Goal: Task Accomplishment & Management: Manage account settings

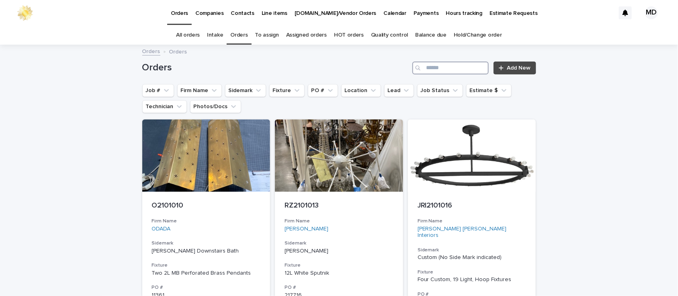
drag, startPoint x: 423, startPoint y: 69, endPoint x: 419, endPoint y: 69, distance: 4.0
click at [425, 69] on input "Search" at bounding box center [451, 68] width 76 height 13
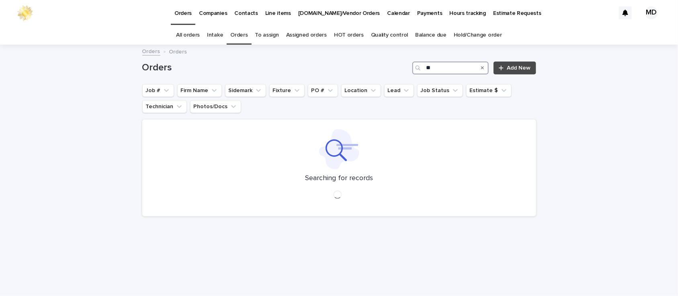
type input "*"
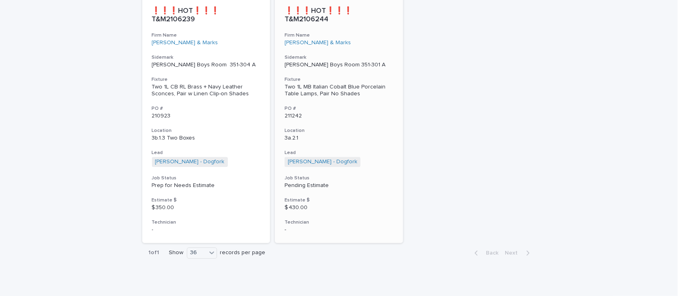
scroll to position [849, 0]
type input "**********"
click at [186, 84] on div "Two 1L CB RL Brass + Navy Leather Sconces, Pair w Linen Clip-on Shades" at bounding box center [206, 90] width 109 height 14
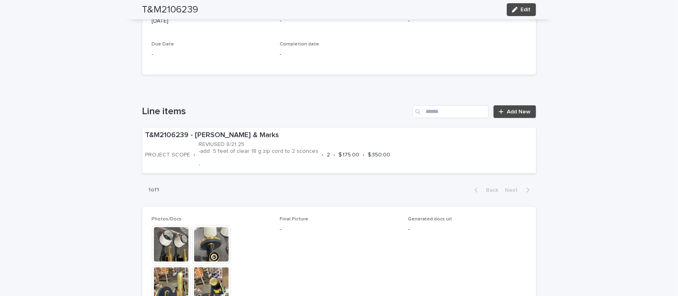
scroll to position [402, 0]
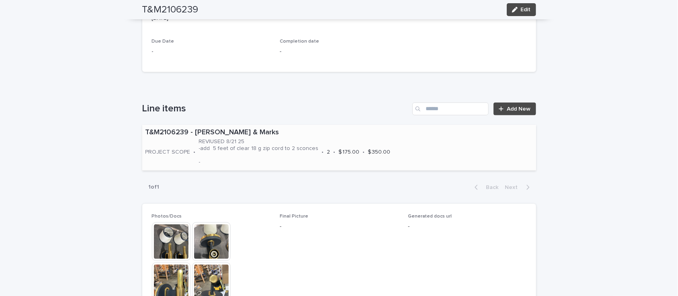
click at [199, 153] on p "REVIUSED 8/21 25 -add 5 feet of clear 18 g zip cord to 2 sconces -" at bounding box center [259, 151] width 120 height 27
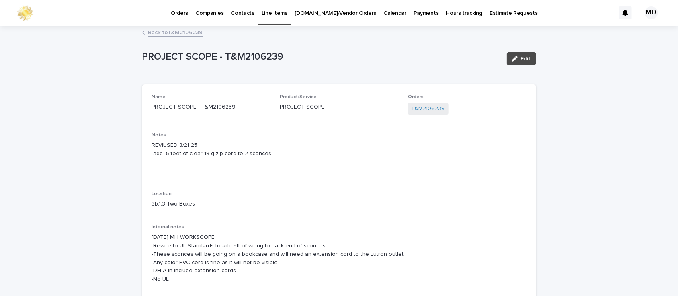
click at [268, 150] on p "REVIUSED 8/21 25 -add 5 feet of clear 18 g zip cord to 2 sconces -" at bounding box center [339, 157] width 375 height 33
click at [516, 58] on div "button" at bounding box center [516, 59] width 9 height 6
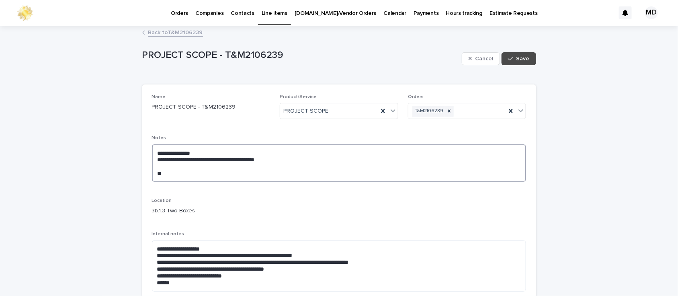
click at [272, 161] on textarea "**********" at bounding box center [339, 162] width 375 height 37
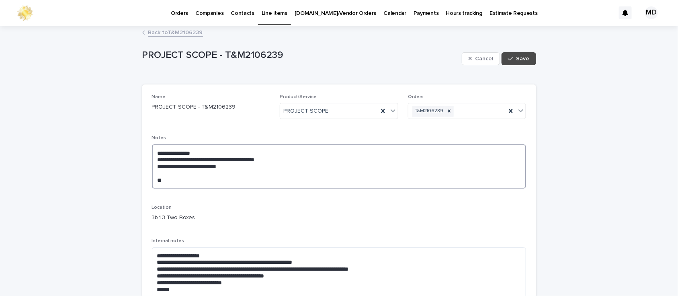
click at [289, 178] on textarea "**********" at bounding box center [339, 166] width 375 height 44
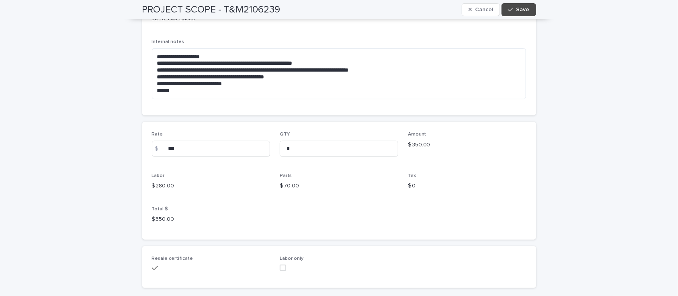
scroll to position [187, 0]
type textarea "**********"
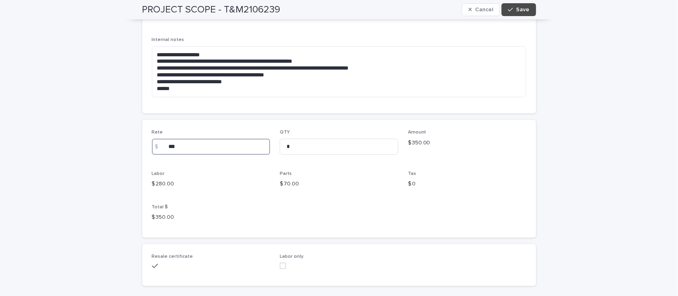
drag, startPoint x: 178, startPoint y: 148, endPoint x: 161, endPoint y: 148, distance: 17.3
click at [161, 148] on div "$ ***" at bounding box center [211, 147] width 119 height 16
type input "***"
click at [522, 11] on span "Save" at bounding box center [523, 10] width 13 height 6
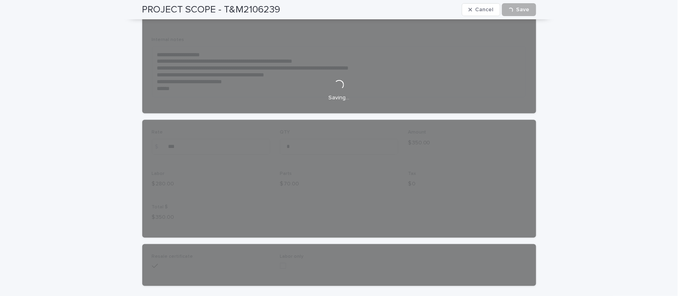
scroll to position [178, 0]
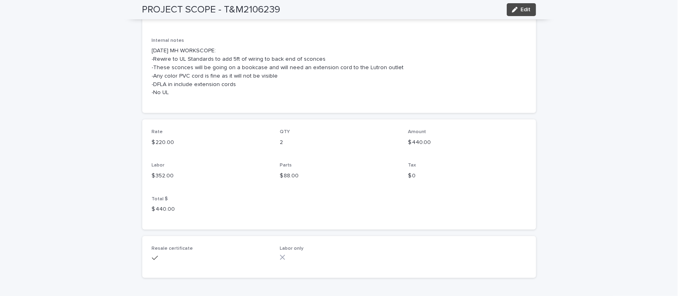
drag, startPoint x: 419, startPoint y: 138, endPoint x: 392, endPoint y: 90, distance: 54.4
click at [392, 90] on p "[DATE] MH WORKSCOPE: -Rewire to UL Standards to add 5ft of wiring to back end o…" at bounding box center [339, 72] width 375 height 50
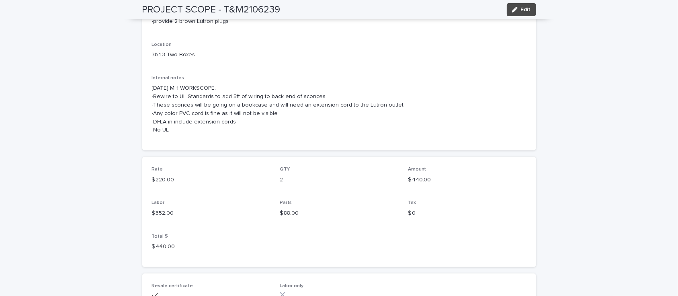
scroll to position [27, 0]
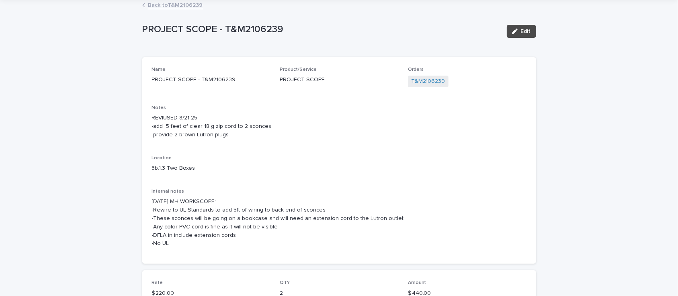
click at [192, 6] on link "Back to T&M2106239" at bounding box center [175, 4] width 55 height 9
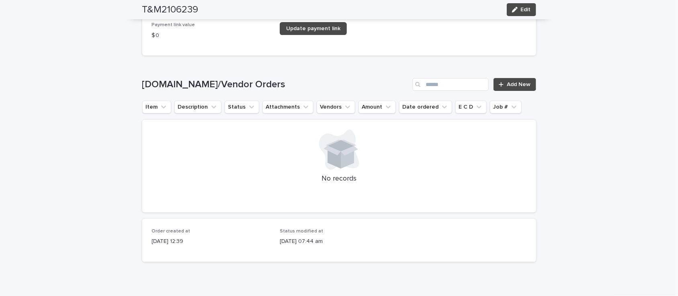
scroll to position [1250, 0]
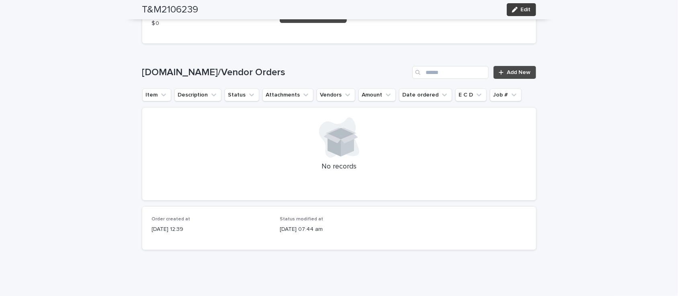
click at [523, 8] on span "Edit" at bounding box center [526, 10] width 10 height 6
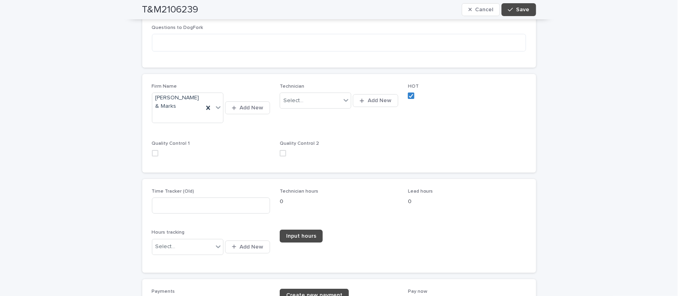
scroll to position [1149, 0]
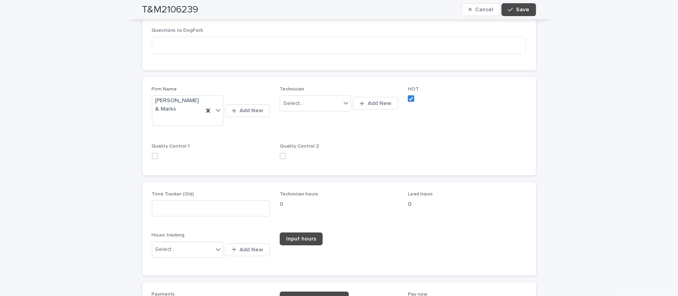
drag, startPoint x: 340, startPoint y: 95, endPoint x: 595, endPoint y: 33, distance: 262.8
click at [523, 9] on span "Save" at bounding box center [523, 10] width 13 height 6
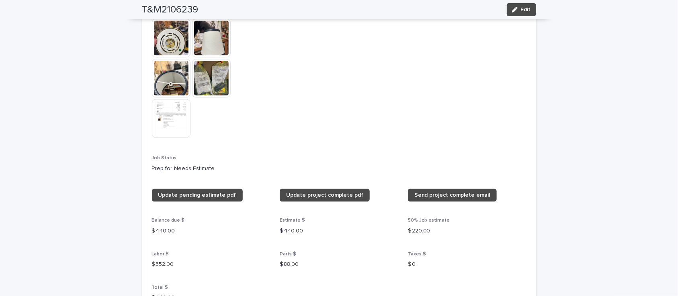
scroll to position [647, 0]
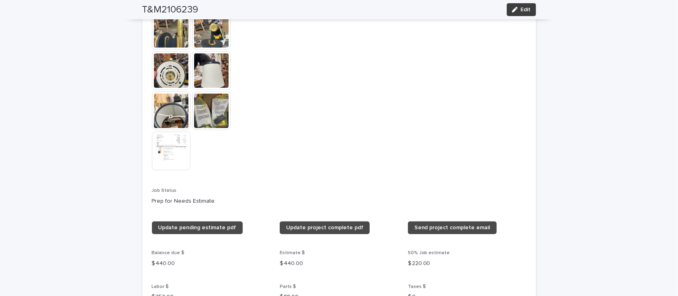
click at [518, 5] on button "Edit" at bounding box center [521, 9] width 29 height 13
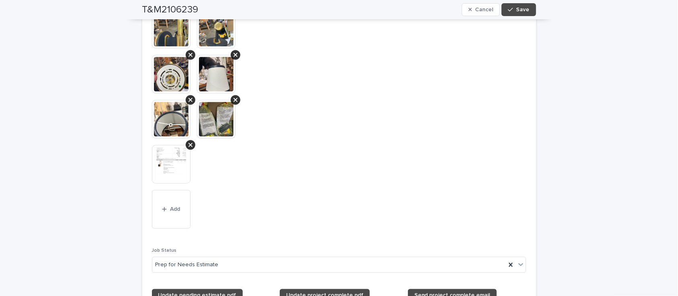
scroll to position [749, 0]
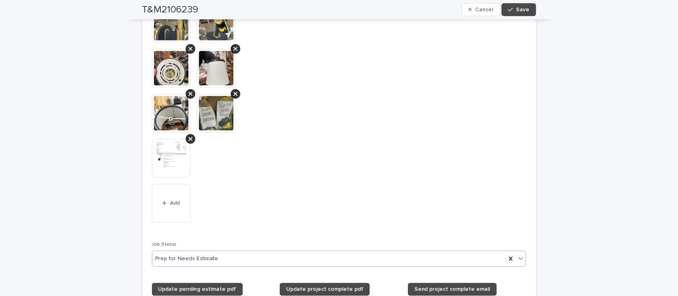
click at [518, 255] on icon at bounding box center [521, 258] width 8 height 8
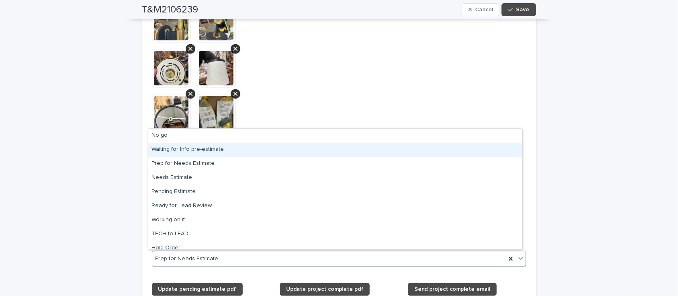
click at [210, 150] on div "Waiting for Info pre-estimate" at bounding box center [335, 150] width 374 height 14
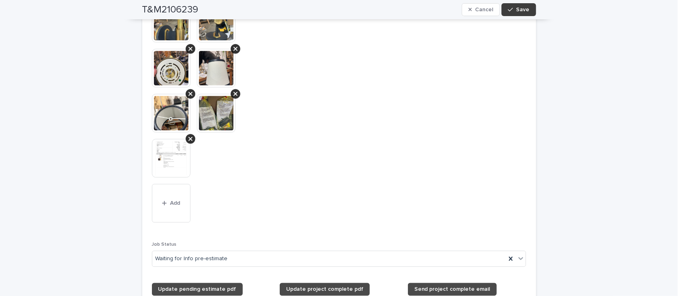
click at [517, 8] on span "Save" at bounding box center [523, 10] width 13 height 6
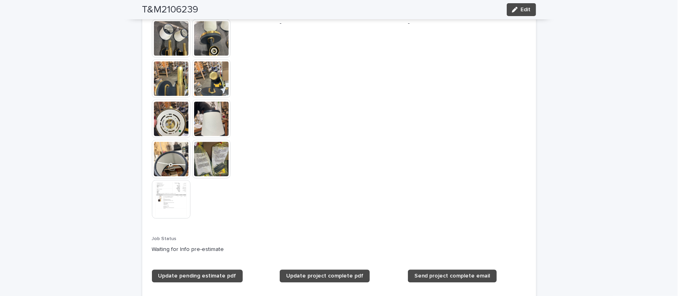
scroll to position [640, 0]
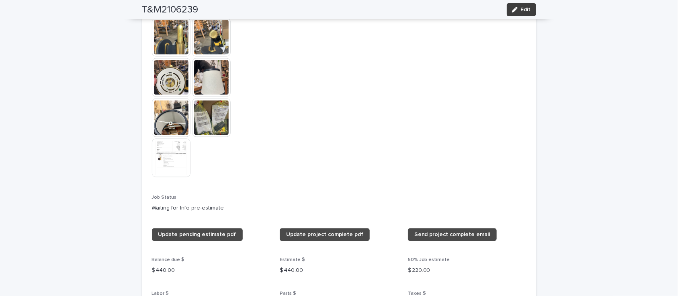
click at [523, 6] on button "Edit" at bounding box center [521, 9] width 29 height 13
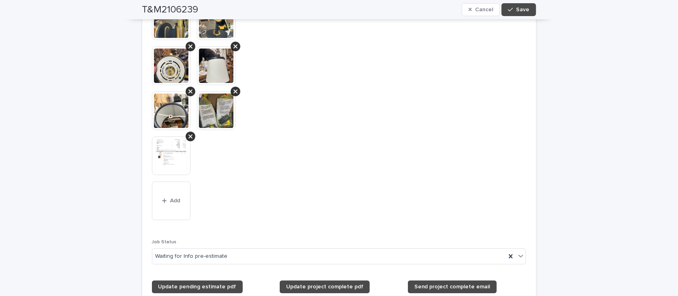
scroll to position [742, 0]
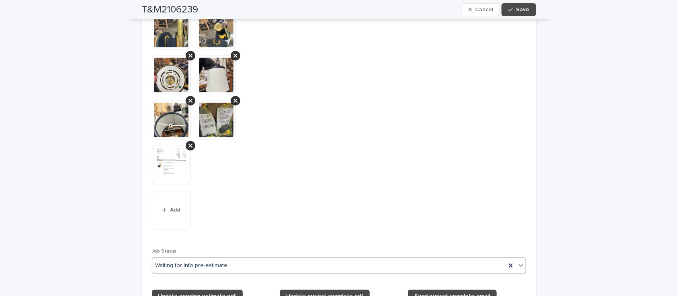
click at [517, 263] on icon at bounding box center [521, 265] width 8 height 8
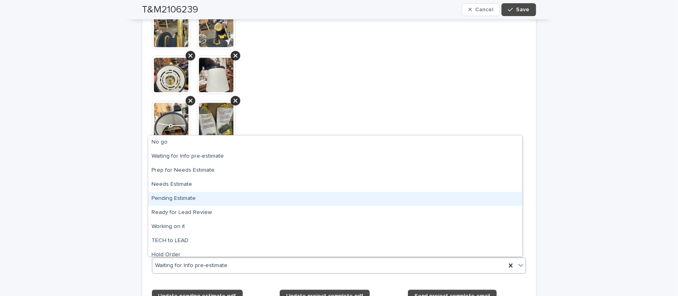
click at [264, 203] on div "Pending Estimate" at bounding box center [335, 199] width 374 height 14
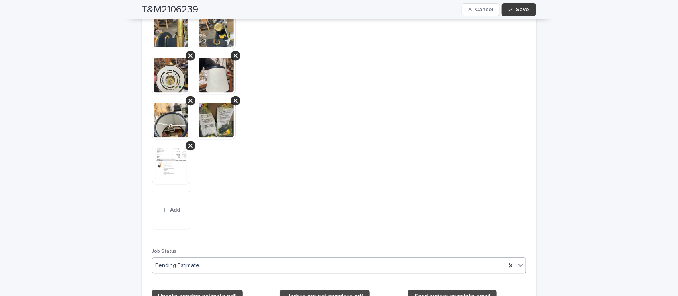
click at [522, 10] on span "Save" at bounding box center [523, 10] width 13 height 6
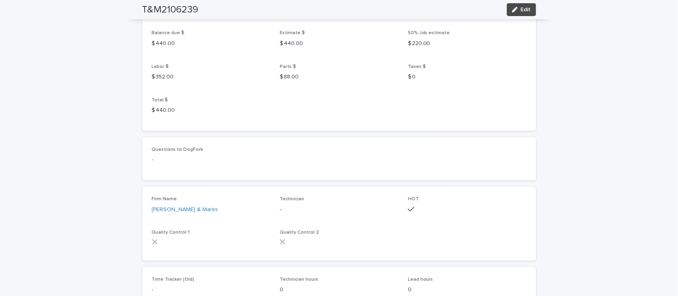
scroll to position [884, 0]
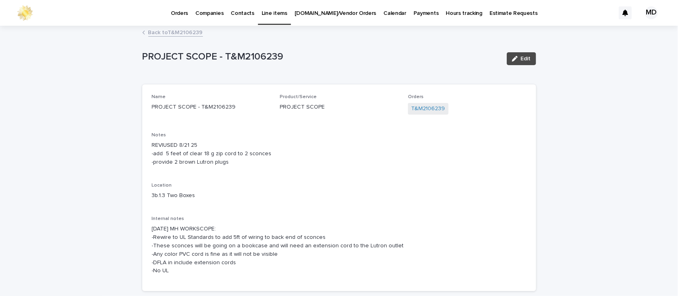
drag, startPoint x: 682, startPoint y: 171, endPoint x: 682, endPoint y: 214, distance: 42.6
click at [678, 214] on html "Orders Companies Contacts Line items [DOMAIN_NAME]/Vendor Orders Calendar Payme…" at bounding box center [339, 148] width 678 height 296
